Goal: Find specific page/section: Locate a particular part of the current website

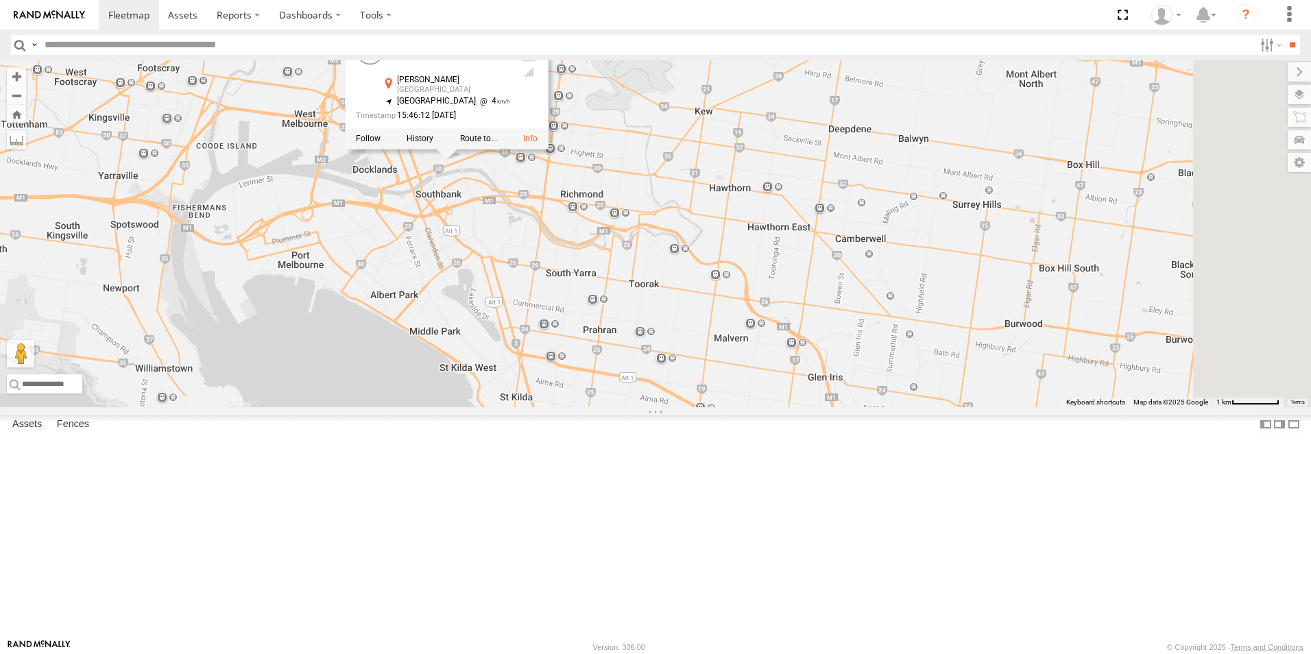
drag, startPoint x: 622, startPoint y: 175, endPoint x: 622, endPoint y: 328, distance: 153.5
click at [622, 328] on div "5 YHH191 YHH191 All Assets Flinders Ln Melbourne -37.81708 , 144.96453 South We…" at bounding box center [655, 233] width 1311 height 347
click at [620, 292] on div "5 YHH191 YHH191 All Assets Flinders Ln Melbourne -37.81708 , 144.96453 South We…" at bounding box center [655, 233] width 1311 height 347
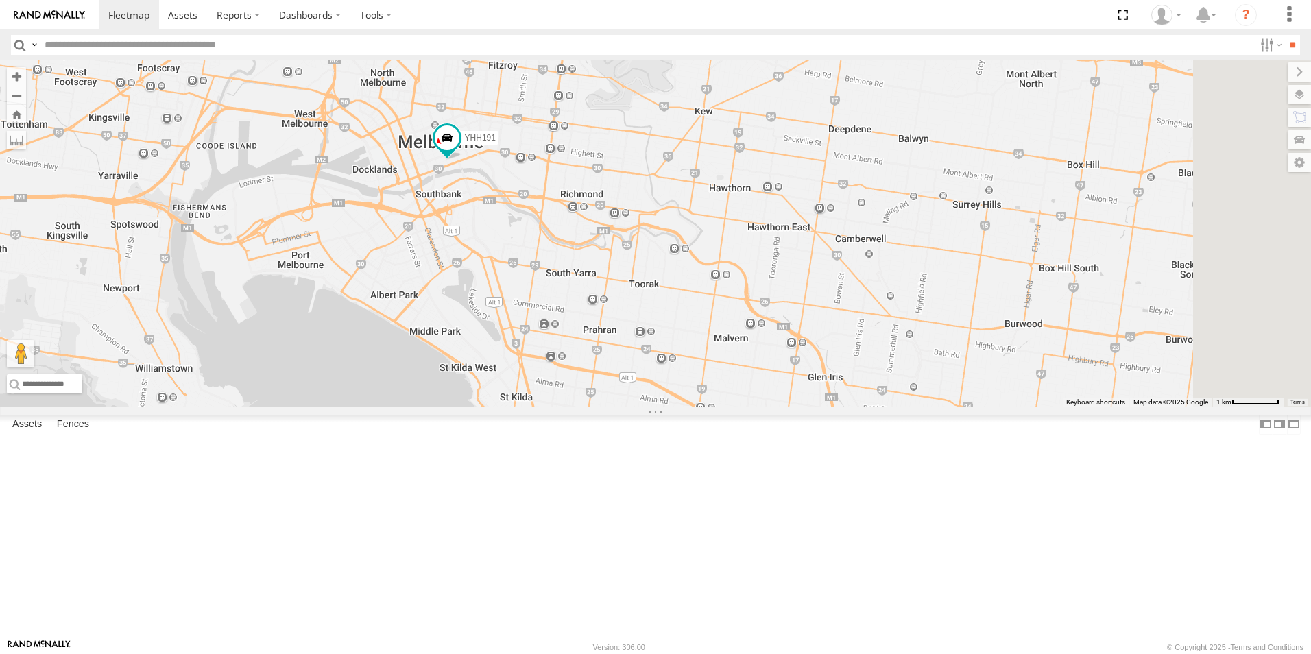
click at [607, 299] on div "5 YHH191" at bounding box center [655, 233] width 1311 height 347
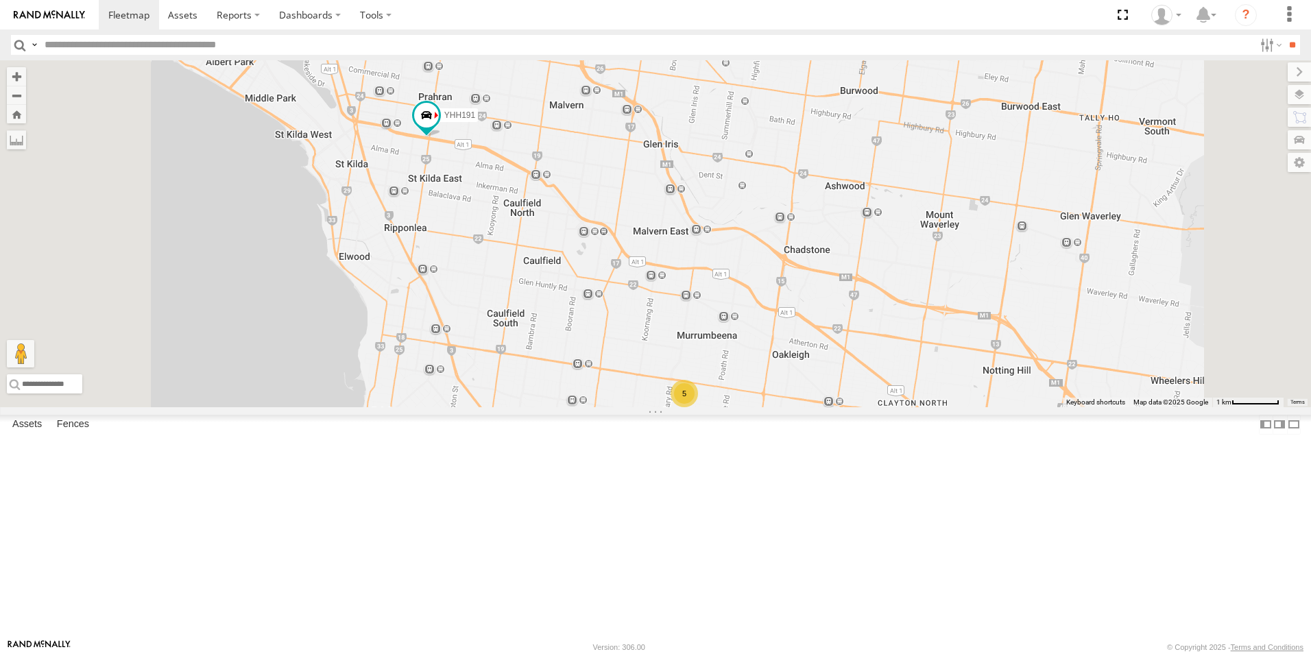
drag, startPoint x: 679, startPoint y: 262, endPoint x: 675, endPoint y: 341, distance: 79.6
click at [676, 353] on div "YHH191 5" at bounding box center [655, 233] width 1311 height 347
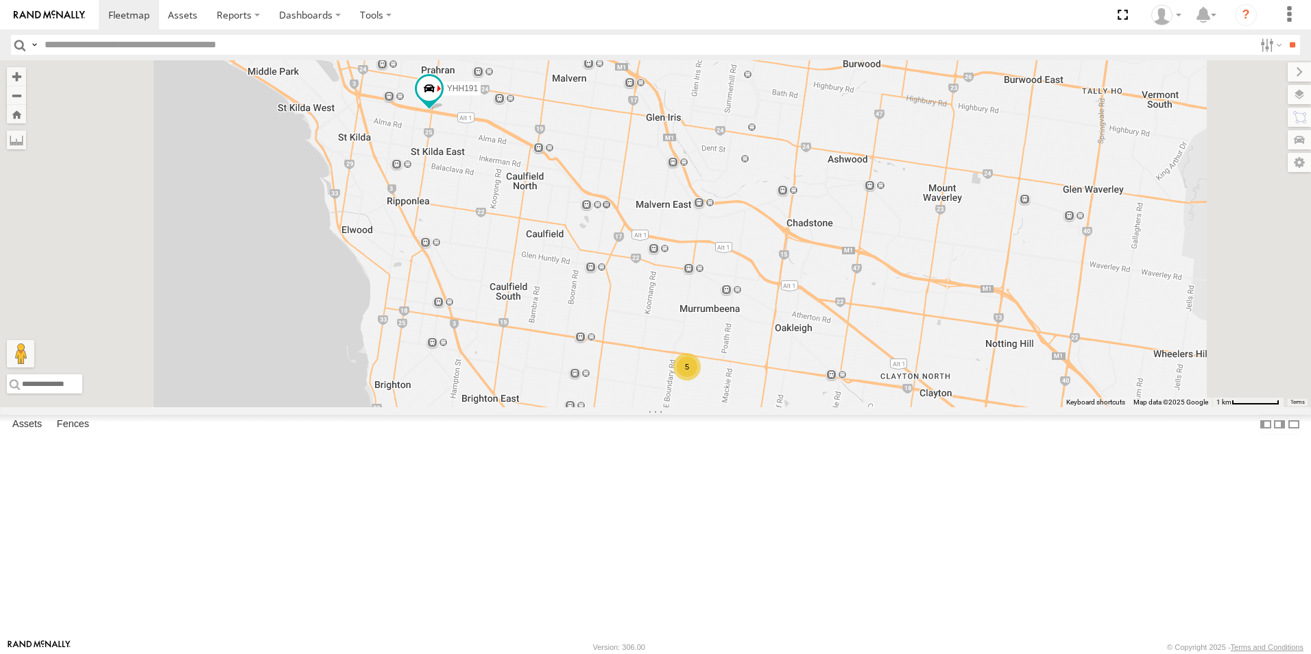
drag, startPoint x: 679, startPoint y: 333, endPoint x: 687, endPoint y: 363, distance: 30.4
click at [688, 363] on div "YHH191 5" at bounding box center [655, 233] width 1311 height 347
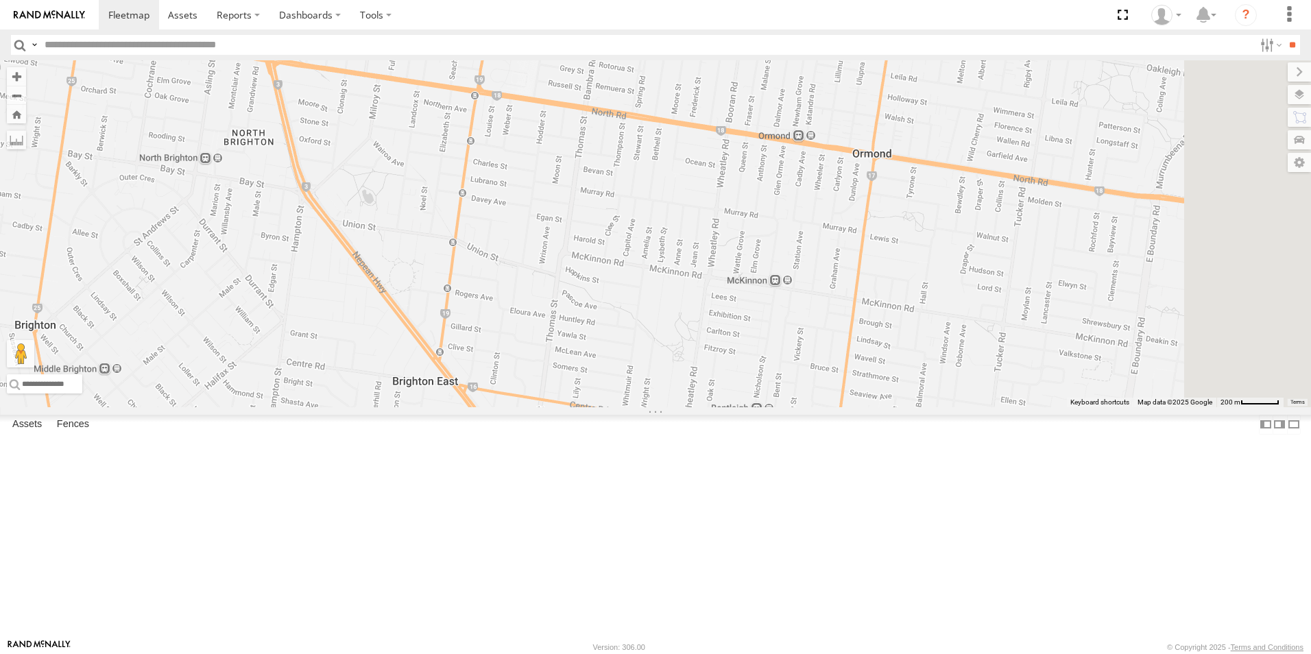
drag, startPoint x: 870, startPoint y: 442, endPoint x: 688, endPoint y: 258, distance: 259.3
click at [685, 263] on div "YHH191" at bounding box center [655, 233] width 1311 height 347
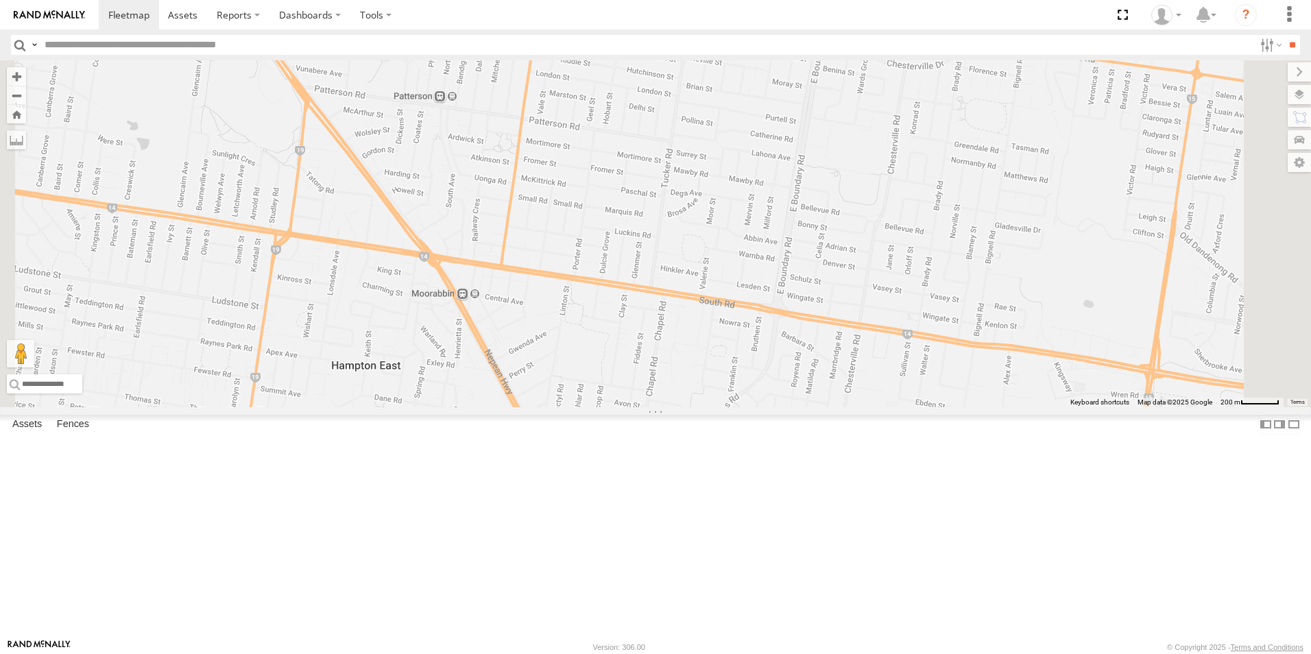
drag, startPoint x: 851, startPoint y: 526, endPoint x: 868, endPoint y: 324, distance: 202.9
click at [868, 324] on div "YHH191 5" at bounding box center [655, 233] width 1311 height 347
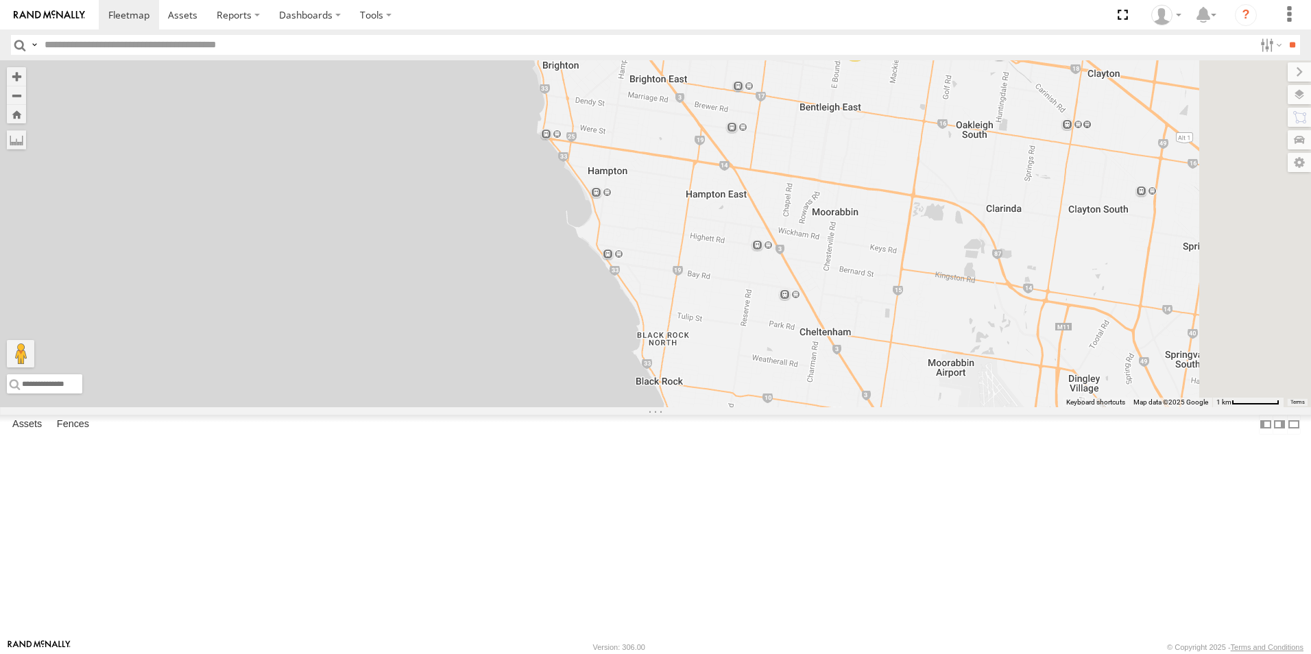
drag, startPoint x: 1093, startPoint y: 406, endPoint x: 1075, endPoint y: 343, distance: 64.9
click at [1075, 343] on div "YHH191 5" at bounding box center [655, 233] width 1311 height 347
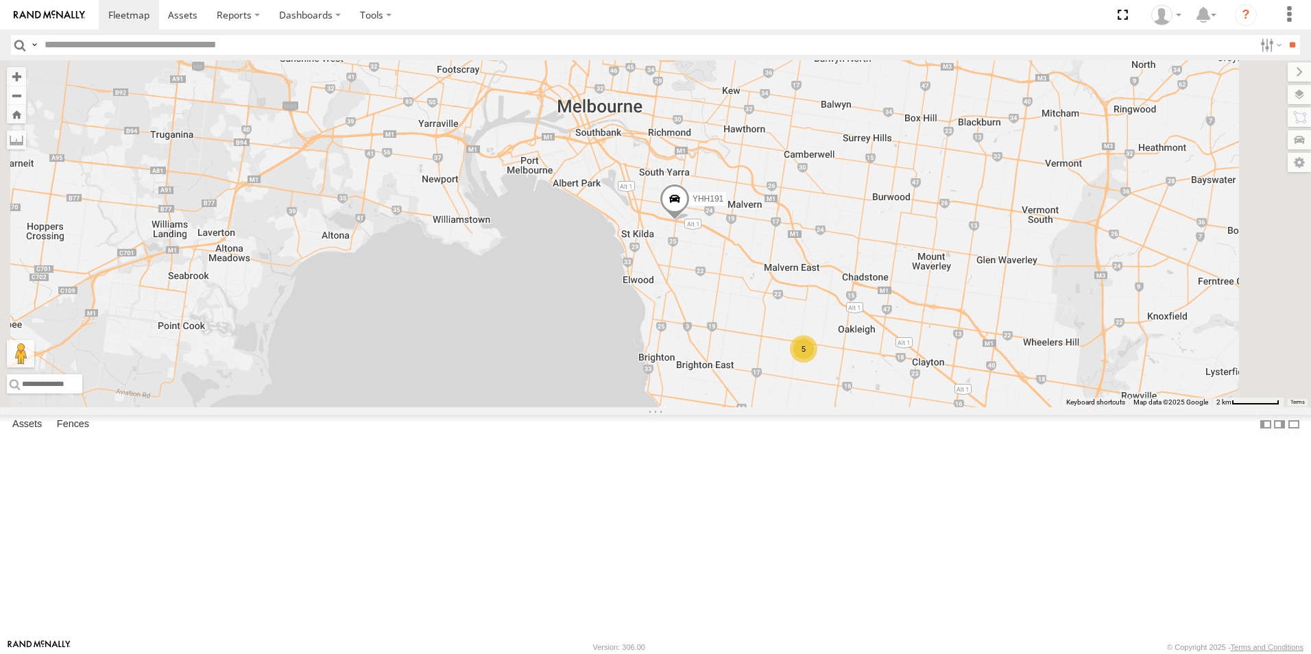
drag, startPoint x: 1130, startPoint y: 358, endPoint x: 1046, endPoint y: 545, distance: 205.2
click at [1046, 407] on div "YHH191 5" at bounding box center [655, 233] width 1311 height 347
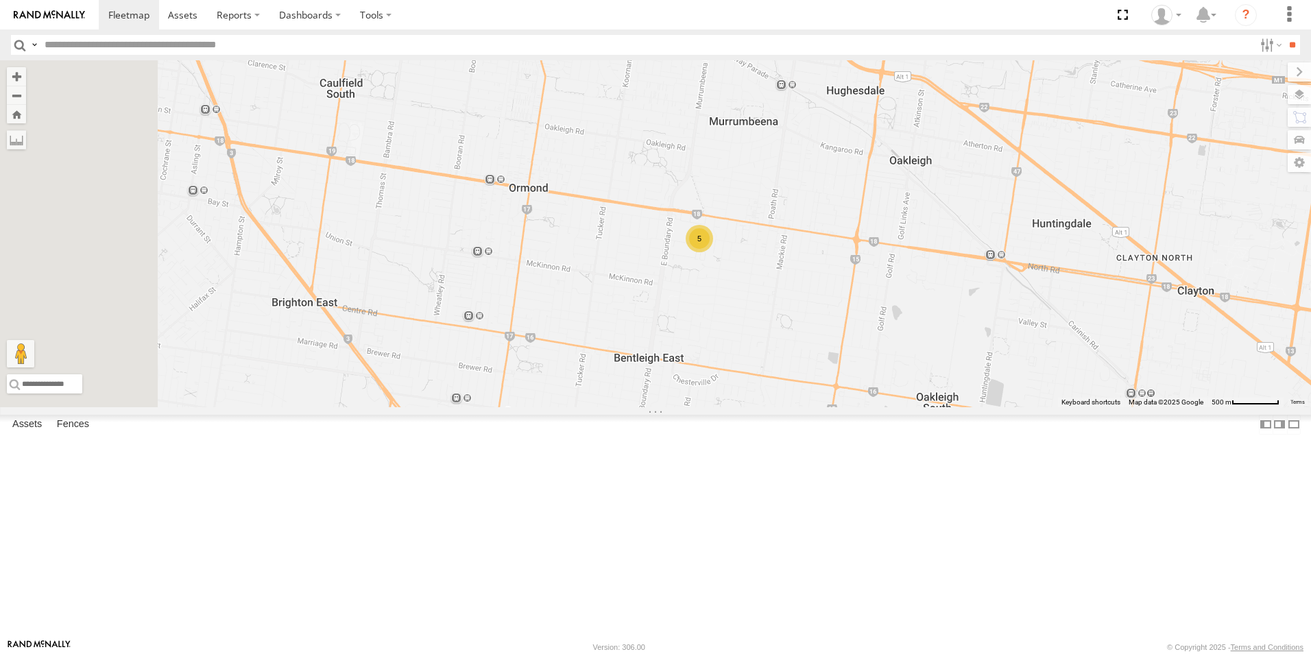
drag, startPoint x: 831, startPoint y: 412, endPoint x: 993, endPoint y: 373, distance: 166.4
click at [993, 373] on div "YHH191 5" at bounding box center [655, 233] width 1311 height 347
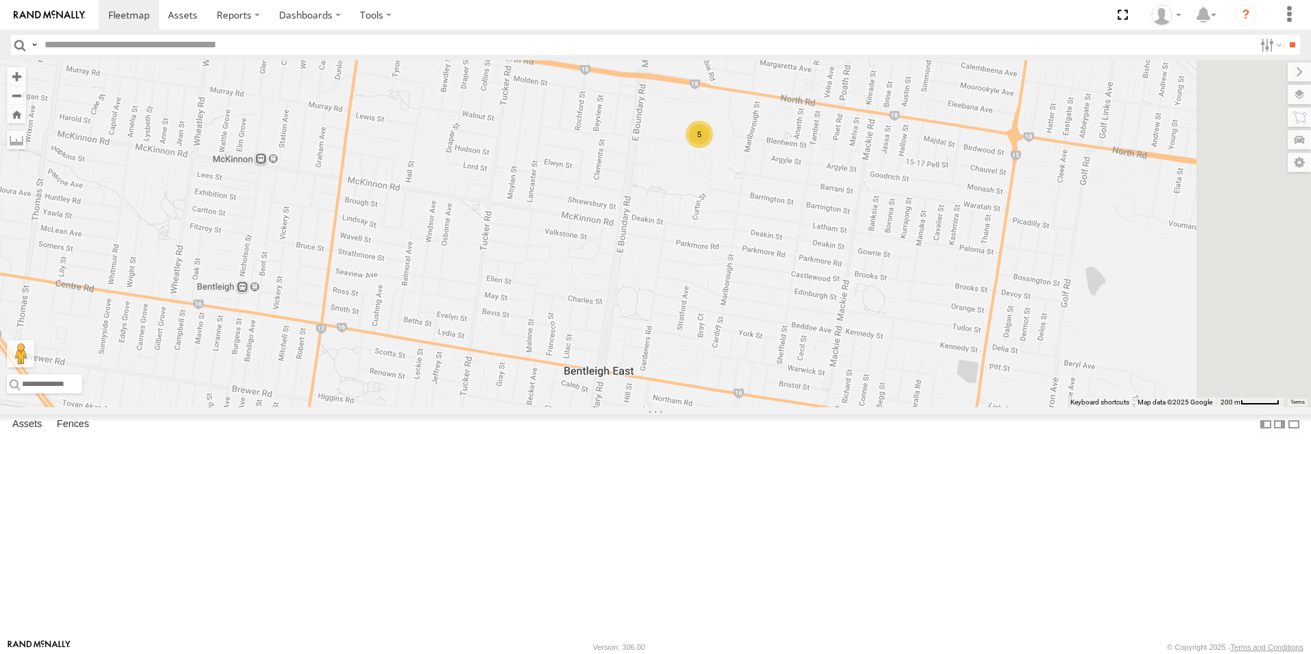
drag, startPoint x: 1027, startPoint y: 410, endPoint x: 938, endPoint y: 367, distance: 98.7
click at [938, 367] on div "YHH191 5" at bounding box center [655, 233] width 1311 height 347
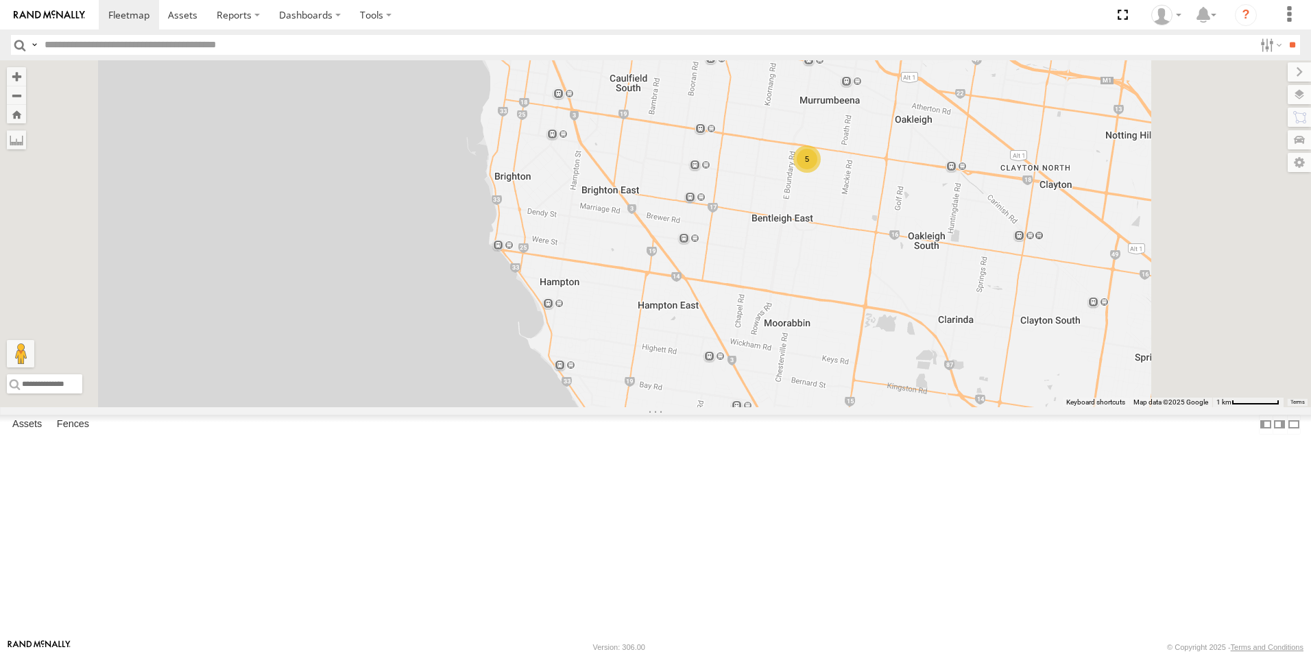
drag, startPoint x: 989, startPoint y: 435, endPoint x: 993, endPoint y: 363, distance: 72.1
click at [993, 363] on div "YHH191 5" at bounding box center [655, 233] width 1311 height 347
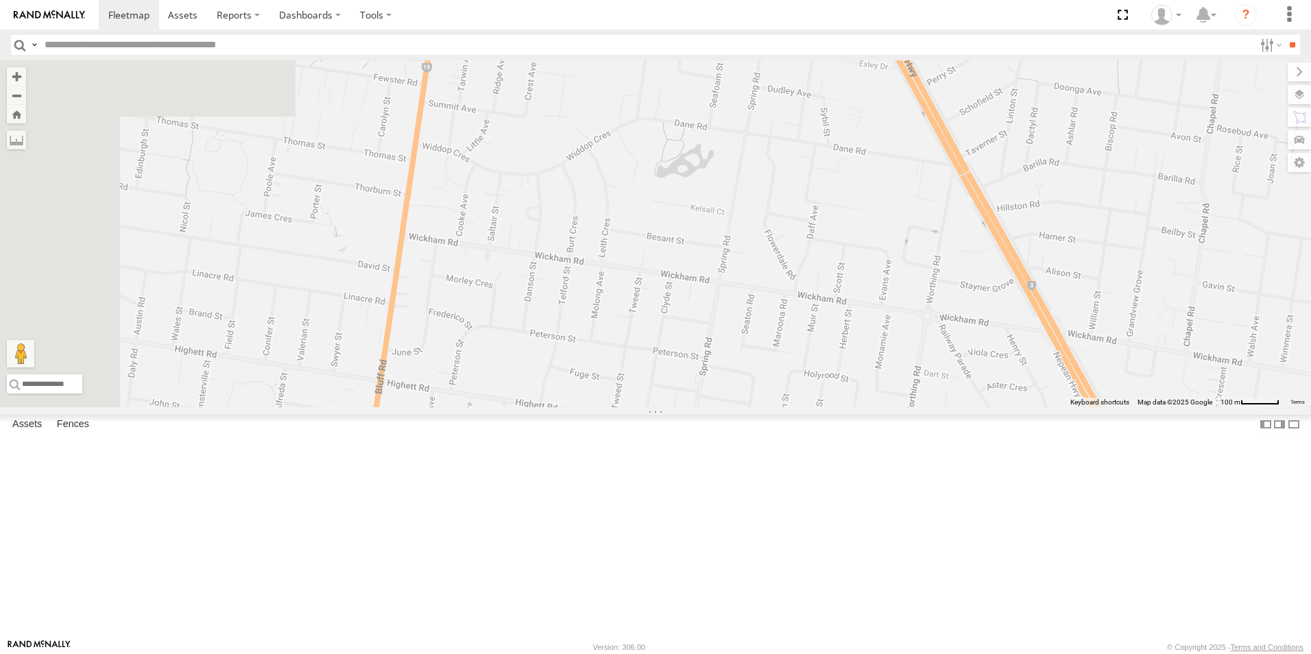
drag, startPoint x: 598, startPoint y: 507, endPoint x: 787, endPoint y: 552, distance: 194.7
click at [787, 407] on div "YHH191" at bounding box center [655, 233] width 1311 height 347
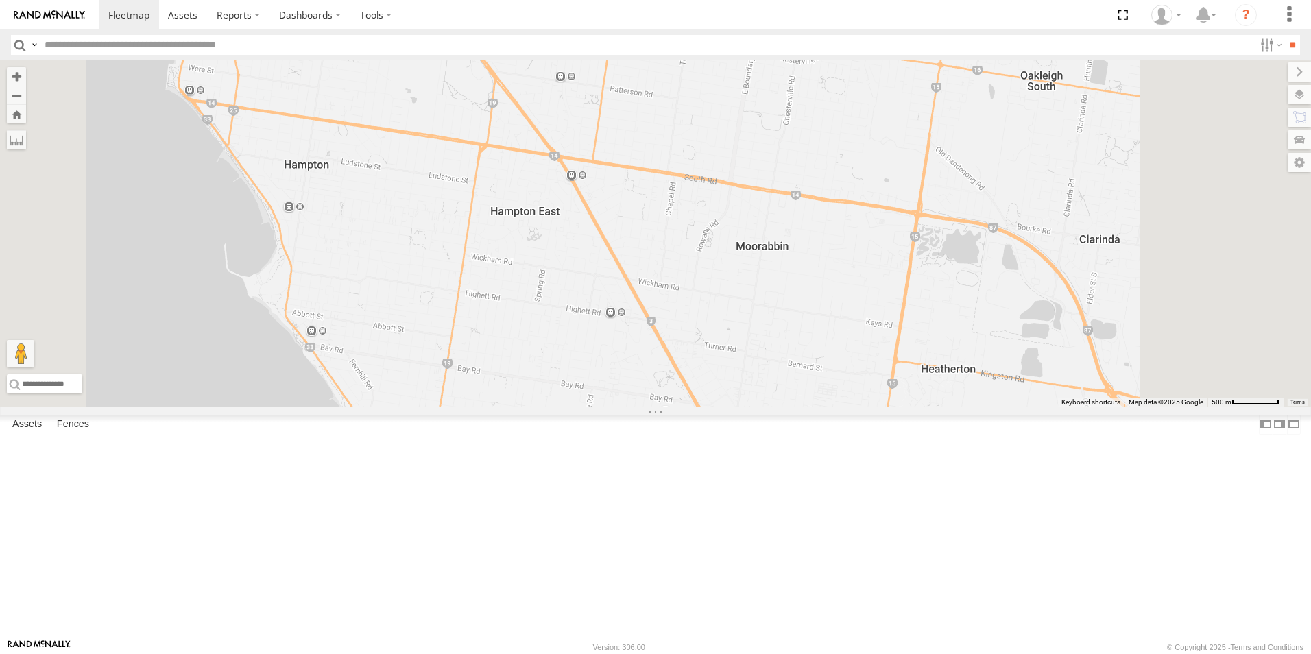
drag, startPoint x: 678, startPoint y: 525, endPoint x: 659, endPoint y: 413, distance: 113.9
click at [659, 407] on div "YHH191 5" at bounding box center [655, 233] width 1311 height 347
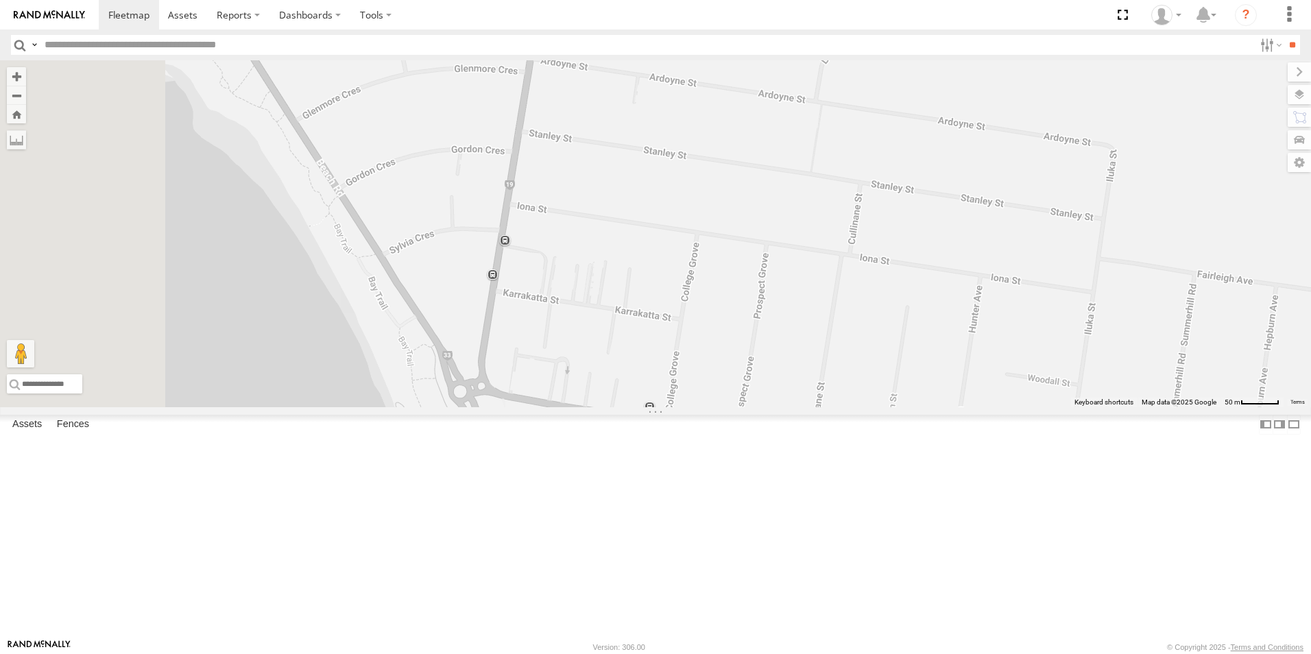
drag, startPoint x: 457, startPoint y: 487, endPoint x: 693, endPoint y: 409, distance: 248.4
click at [693, 407] on div "YHH191" at bounding box center [655, 233] width 1311 height 347
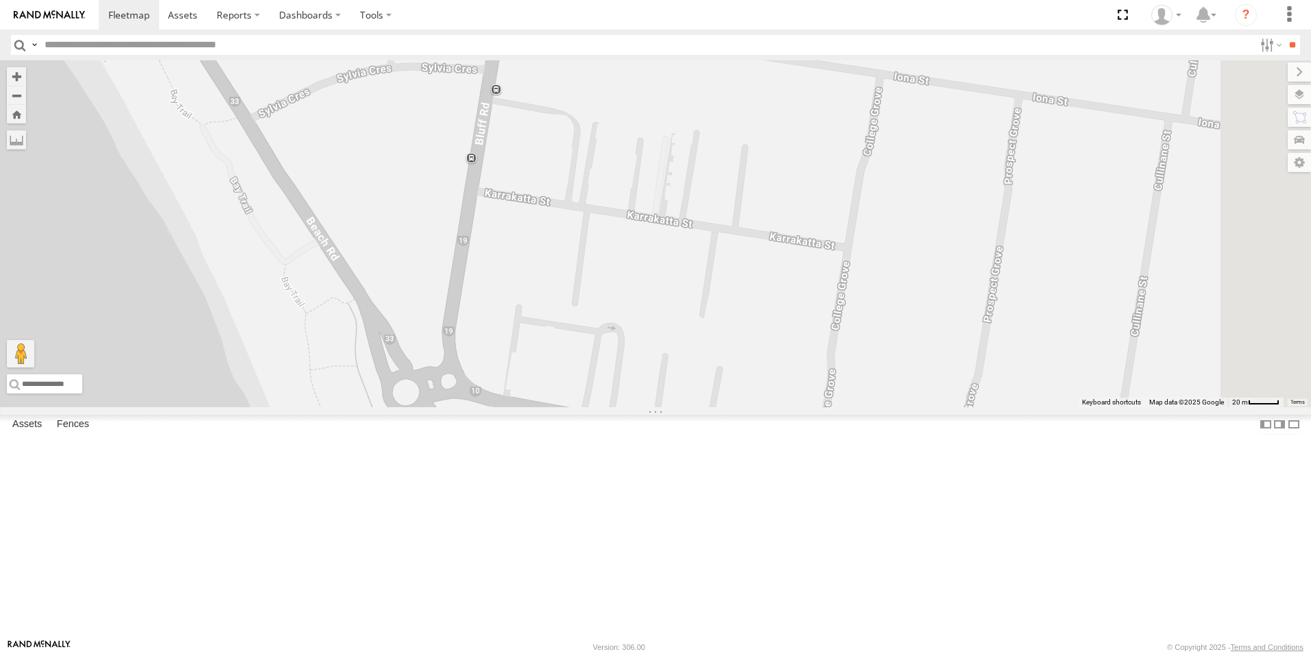
drag, startPoint x: 612, startPoint y: 467, endPoint x: 620, endPoint y: 337, distance: 131.2
click at [620, 337] on div "YHH191" at bounding box center [655, 233] width 1311 height 347
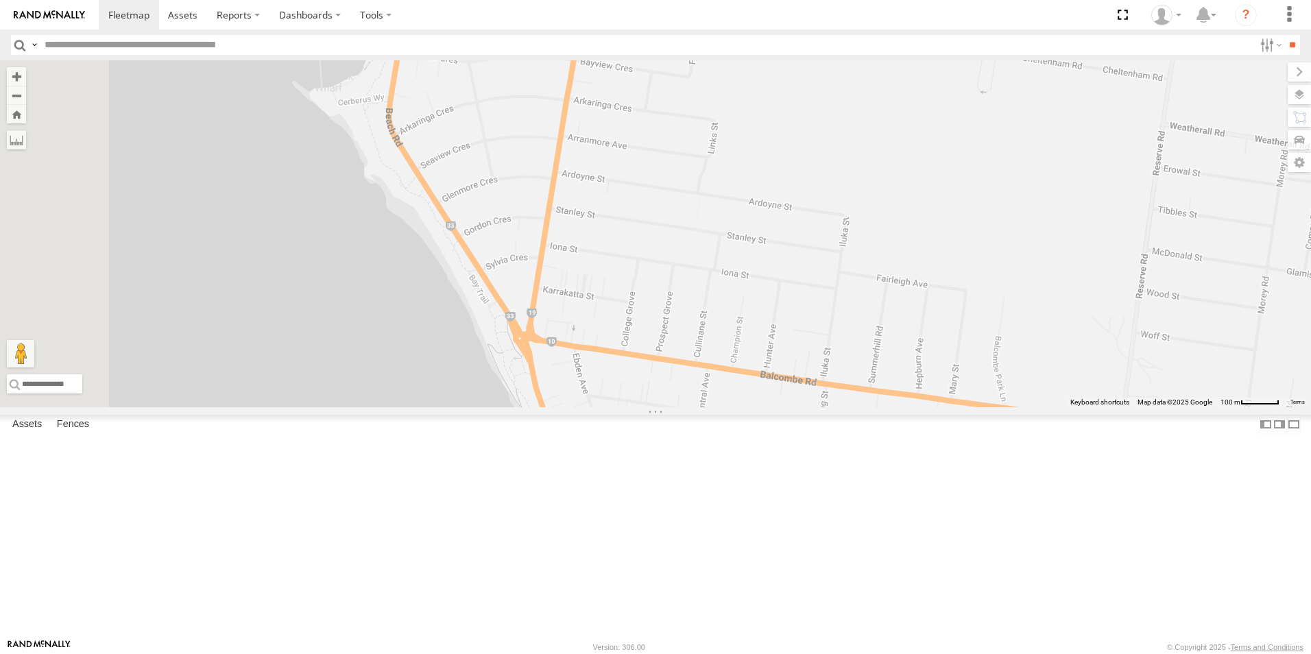
drag, startPoint x: 487, startPoint y: 235, endPoint x: 657, endPoint y: 402, distance: 238.0
click at [657, 402] on div "YHH191" at bounding box center [655, 233] width 1311 height 347
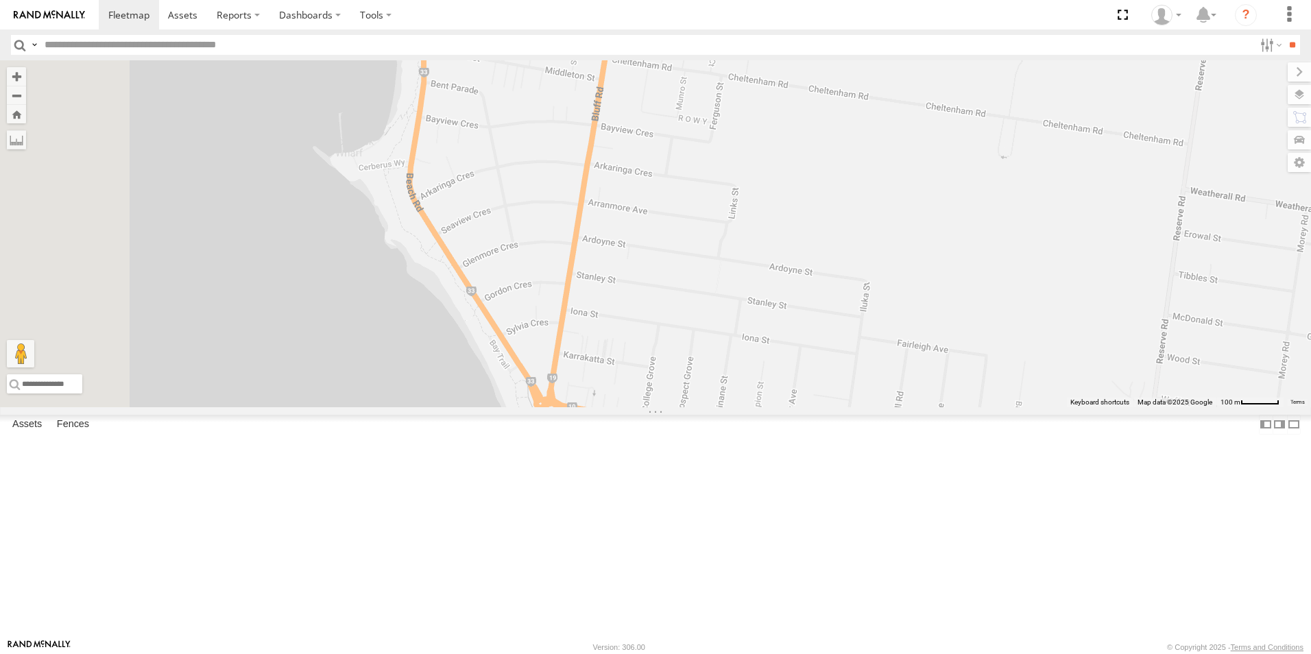
drag, startPoint x: 572, startPoint y: 315, endPoint x: 576, endPoint y: 350, distance: 35.9
click at [576, 350] on div "YHH191" at bounding box center [655, 233] width 1311 height 347
